Goal: Task Accomplishment & Management: Manage account settings

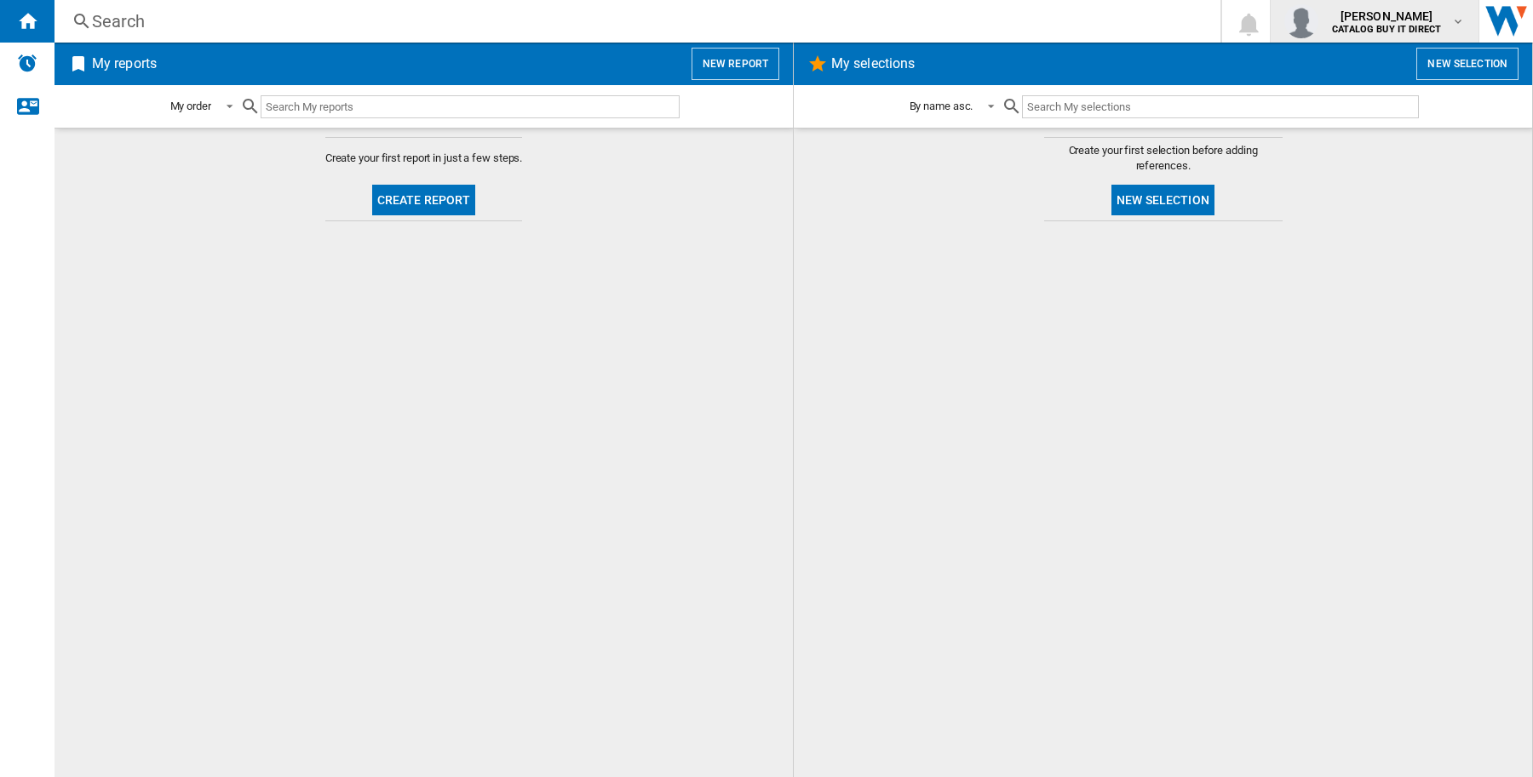
click at [1414, 15] on span "[PERSON_NAME]" at bounding box center [1386, 16] width 109 height 17
click at [1407, 140] on button "Logout" at bounding box center [1371, 149] width 207 height 34
click at [1364, 28] on b "CATALOG BUY IT DIRECT" at bounding box center [1386, 29] width 109 height 11
click at [1369, 150] on button "Logout" at bounding box center [1371, 149] width 207 height 34
